Goal: Task Accomplishment & Management: Manage account settings

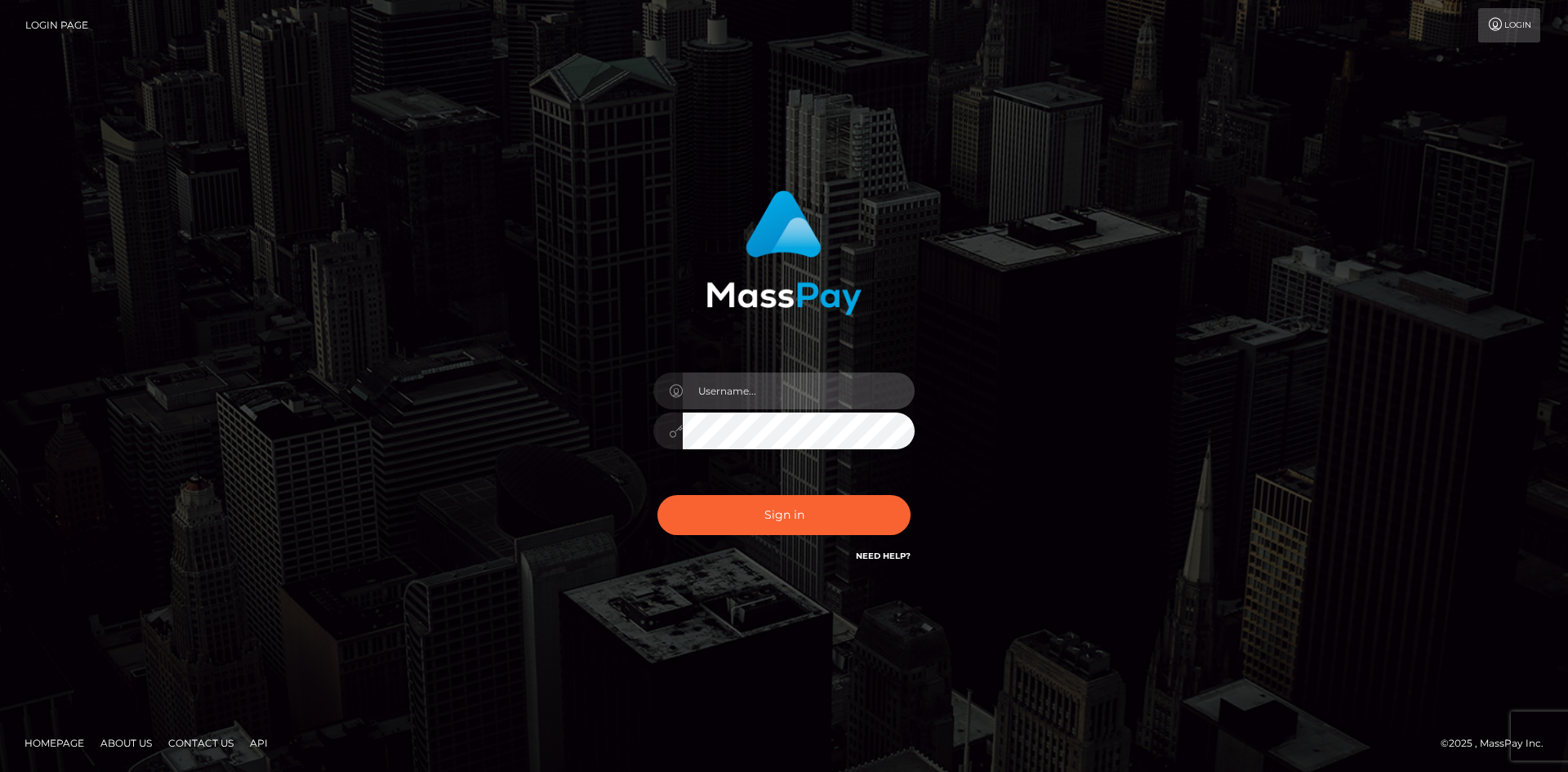
click at [776, 392] on input "text" at bounding box center [799, 391] width 232 height 37
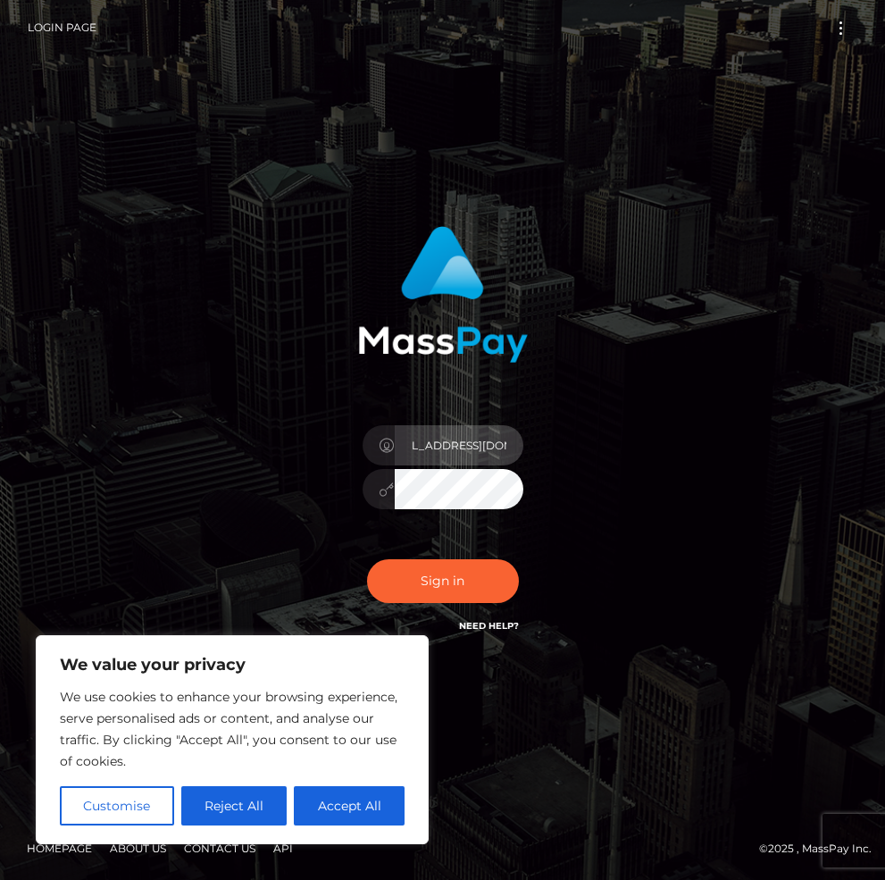
scroll to position [0, 44]
type input "emilybesser2@gmail.com"
click at [450, 584] on button "Sign in" at bounding box center [443, 581] width 152 height 44
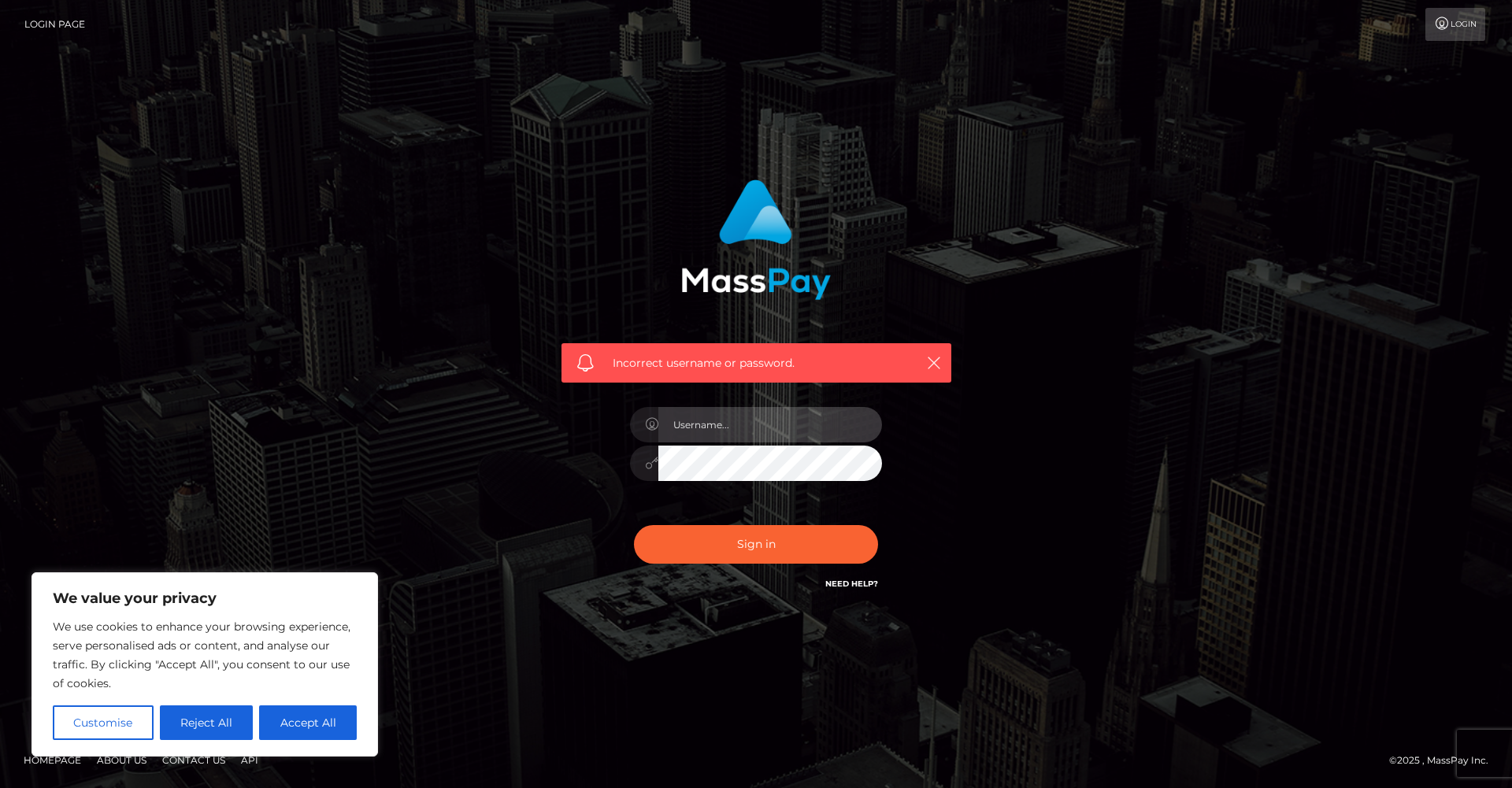
click at [732, 427] on input "text" at bounding box center [771, 425] width 224 height 35
type input "[EMAIL_ADDRESS][DOMAIN_NAME]"
click at [779, 548] on button "Sign in" at bounding box center [756, 545] width 244 height 39
click at [684, 426] on input "text" at bounding box center [771, 425] width 224 height 35
type input "emilyrb.1124@gmail.com"
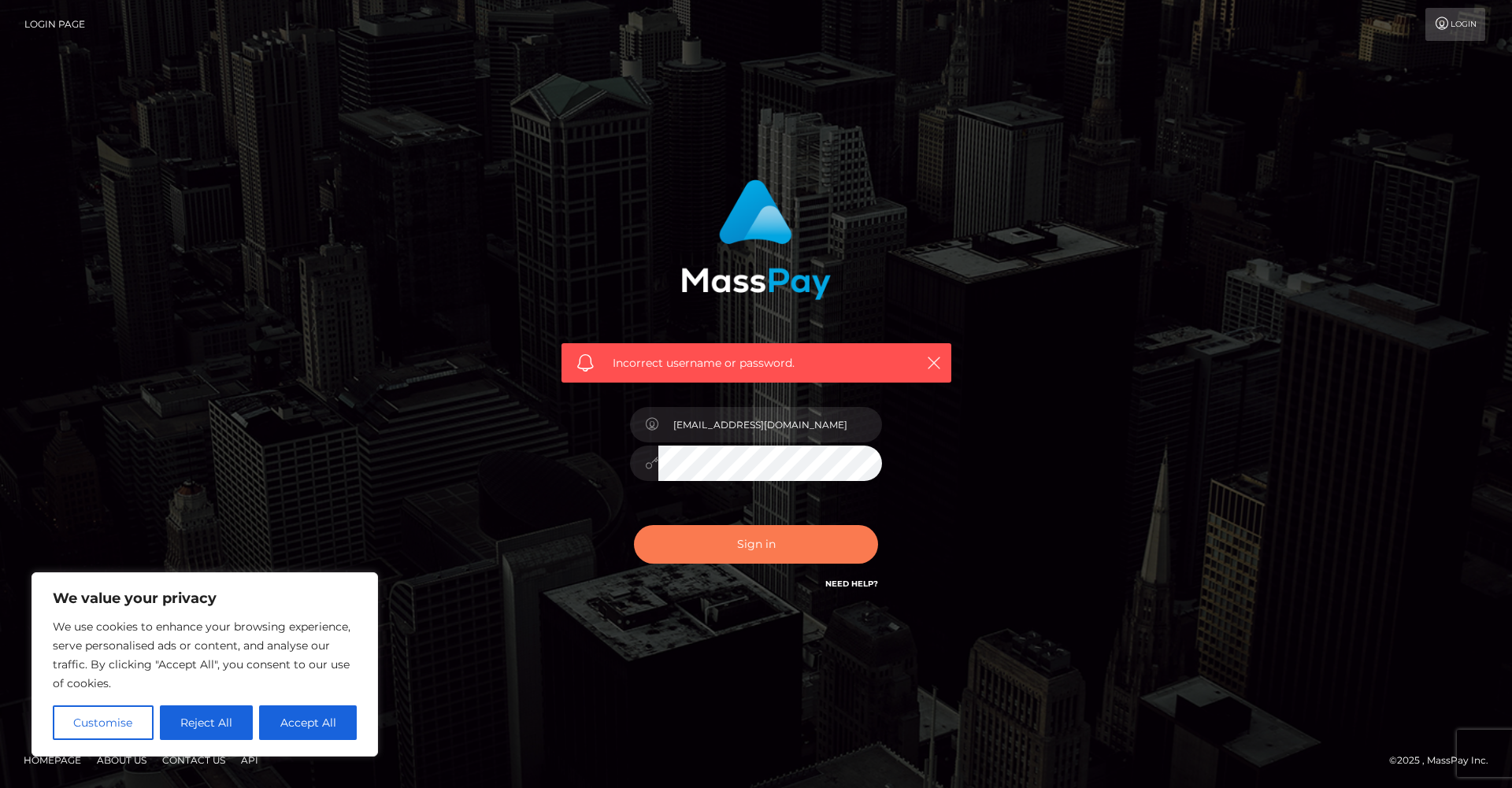
click at [793, 562] on button "Sign in" at bounding box center [756, 545] width 244 height 39
